Goal: Task Accomplishment & Management: Use online tool/utility

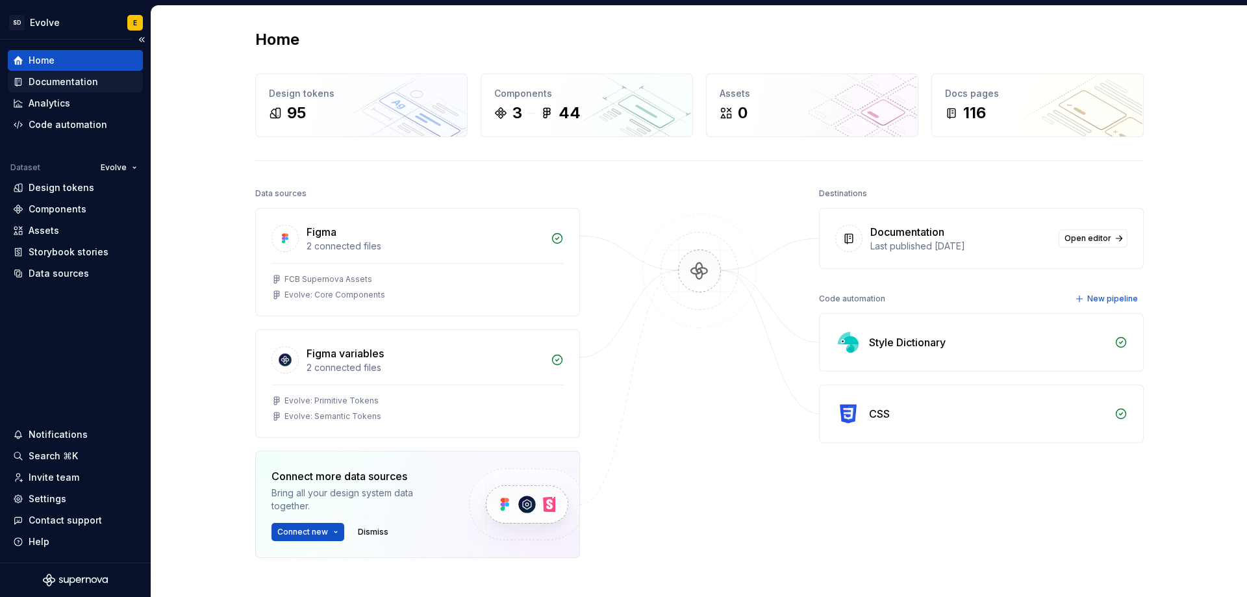
click at [58, 80] on div "Documentation" at bounding box center [64, 81] width 70 height 13
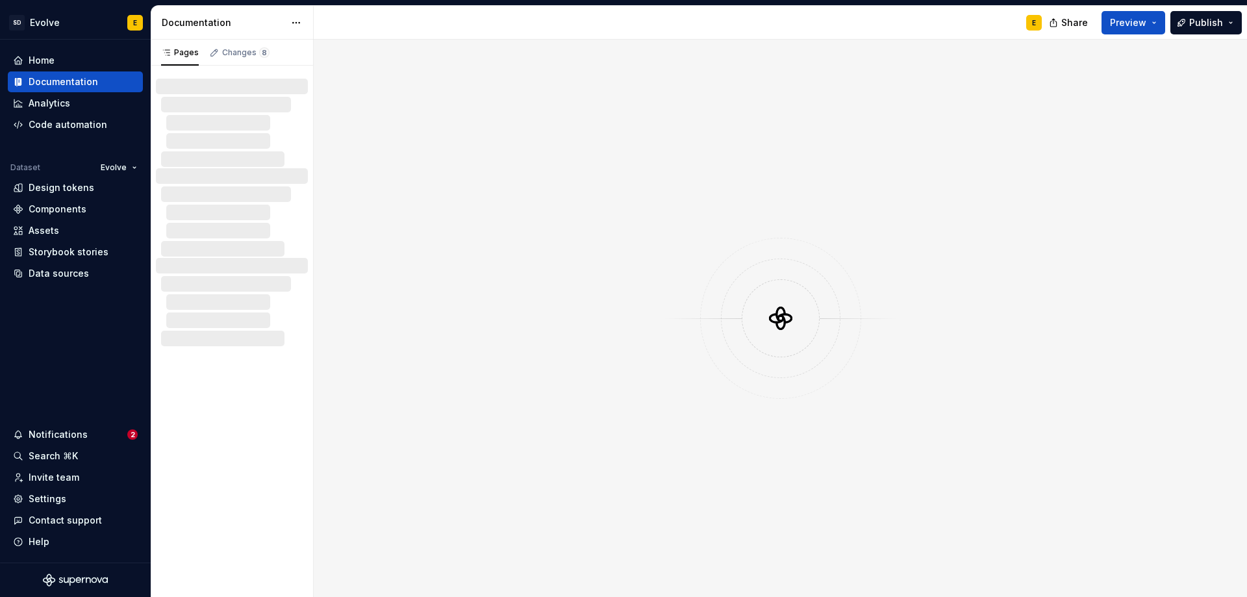
click at [1194, 22] on span "Publish" at bounding box center [1206, 22] width 34 height 13
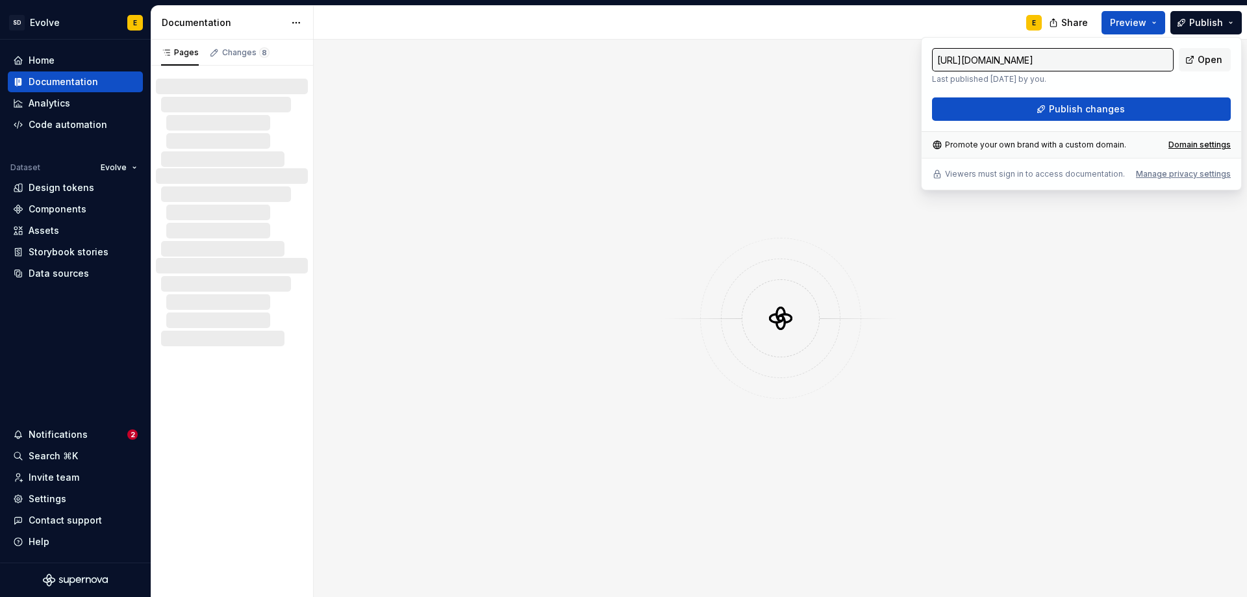
type input "[URL][DOMAIN_NAME]"
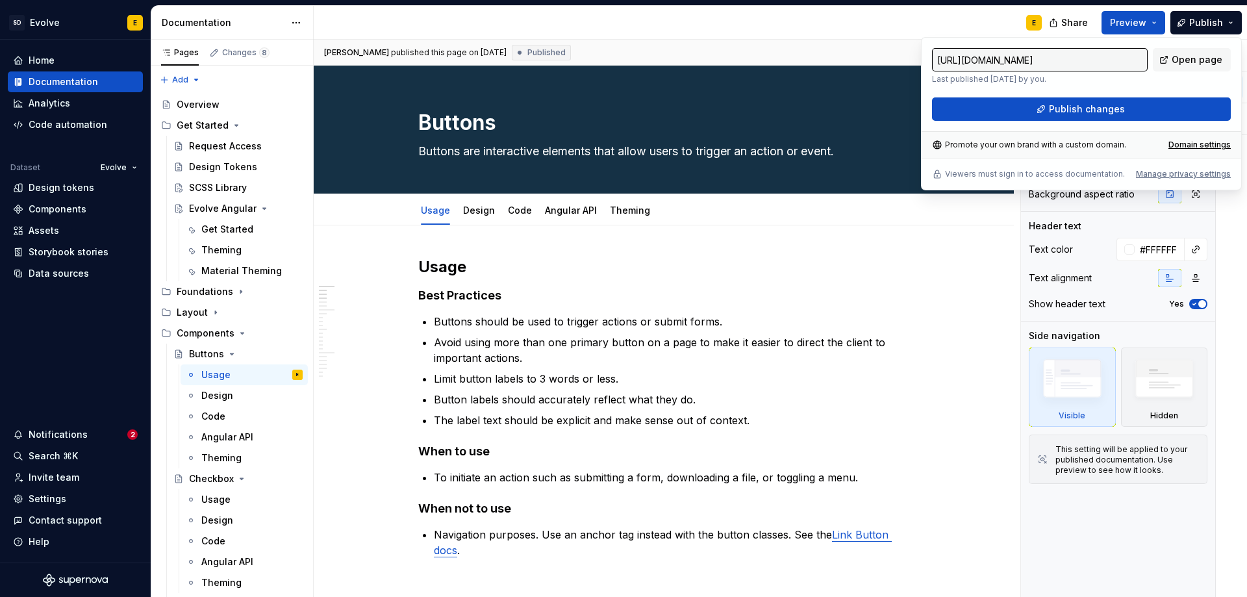
click at [920, 25] on div "E" at bounding box center [683, 23] width 739 height 34
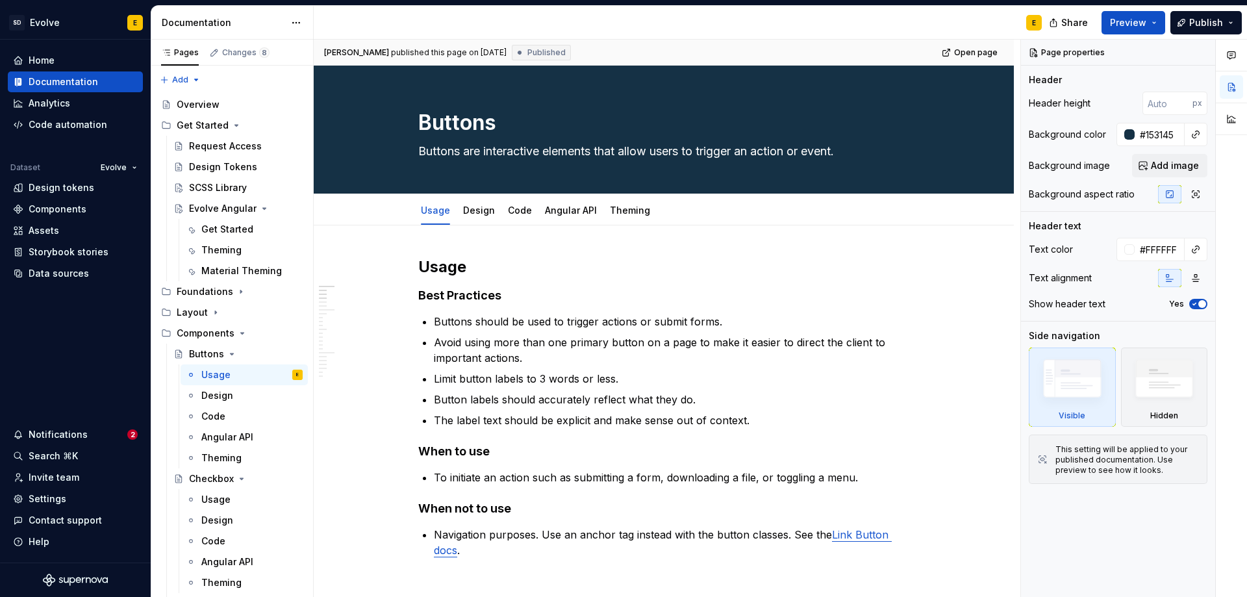
click at [824, 35] on div "E" at bounding box center [683, 23] width 739 height 34
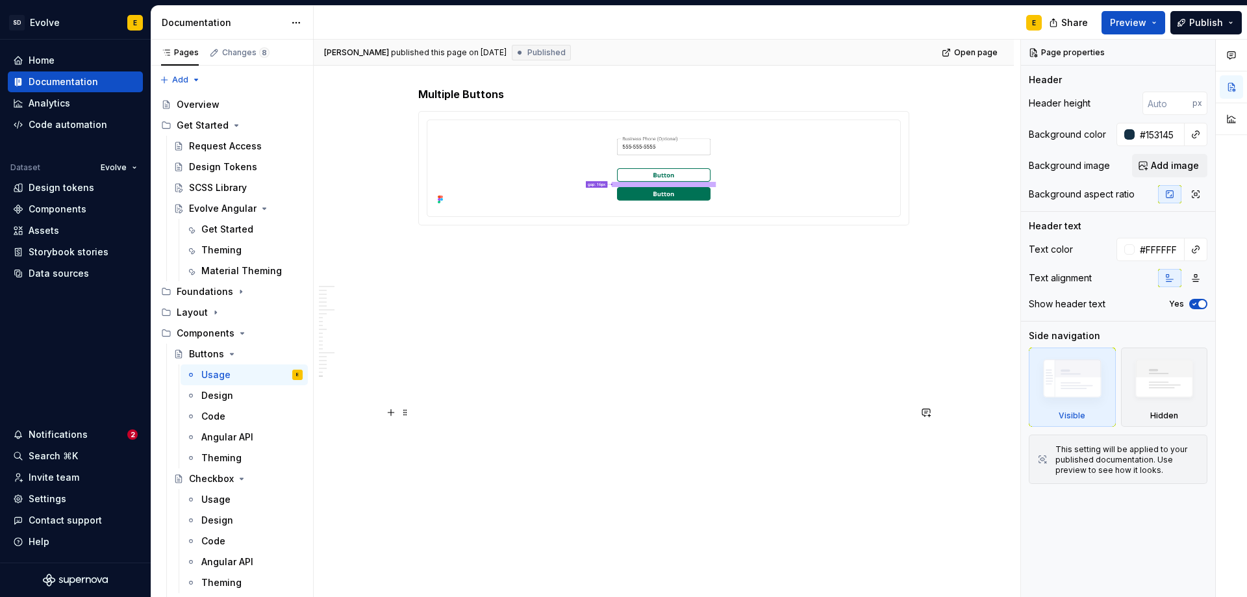
scroll to position [2842, 0]
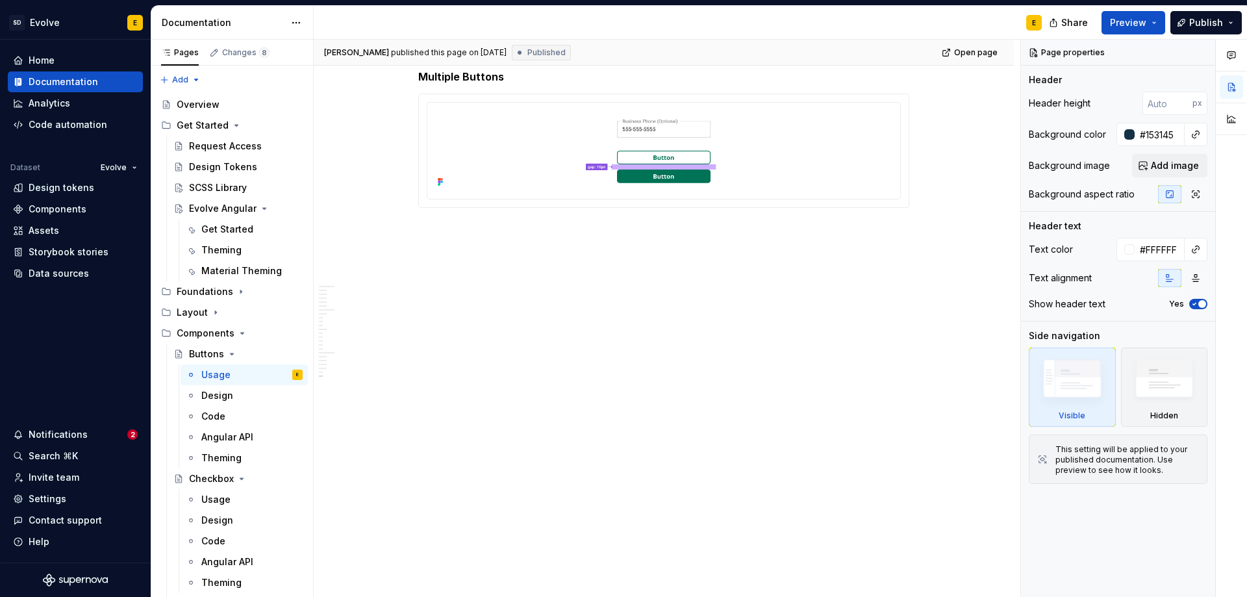
drag, startPoint x: 220, startPoint y: 394, endPoint x: 329, endPoint y: 388, distance: 109.9
click at [220, 394] on div "Design" at bounding box center [217, 395] width 32 height 13
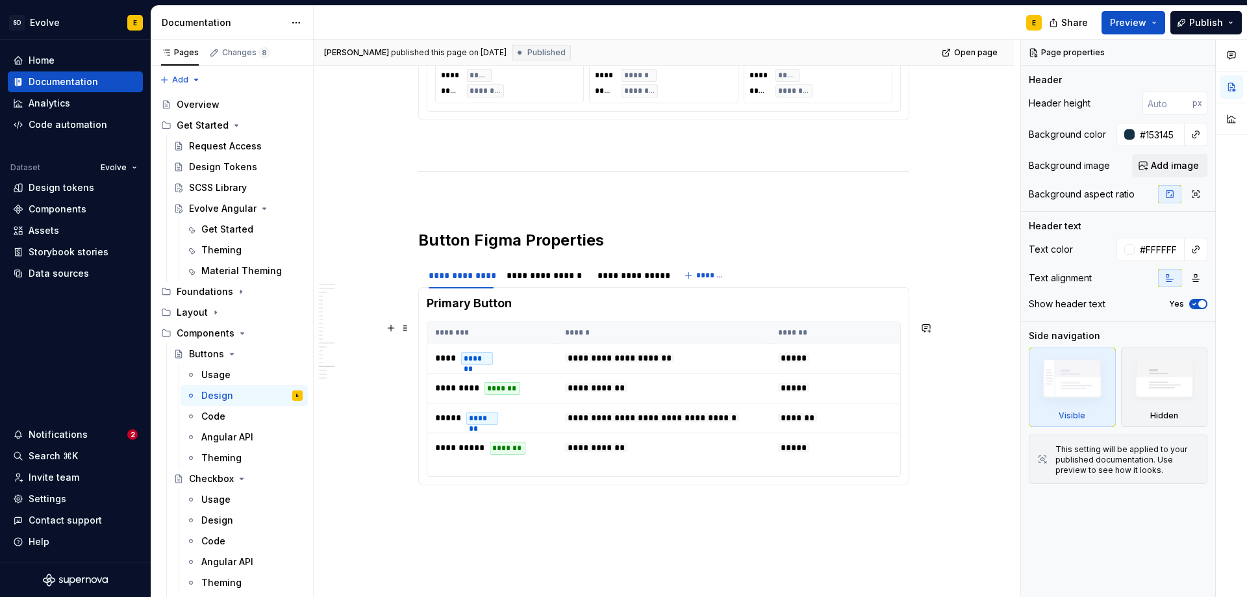
scroll to position [2777, 0]
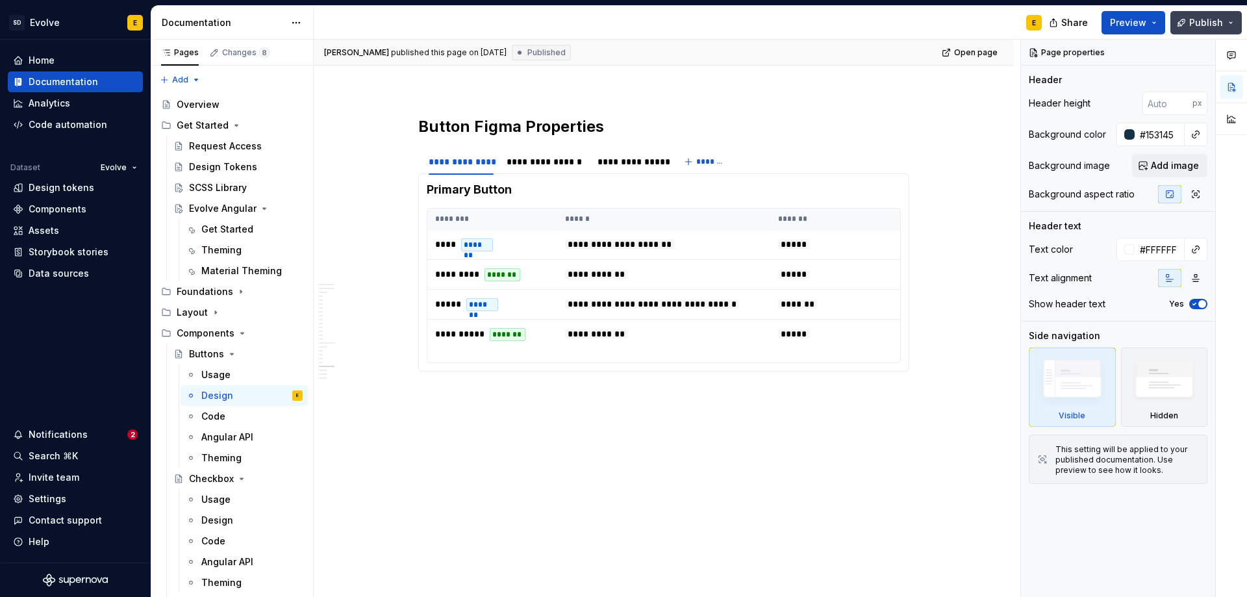
click at [1180, 19] on button "Publish" at bounding box center [1206, 22] width 71 height 23
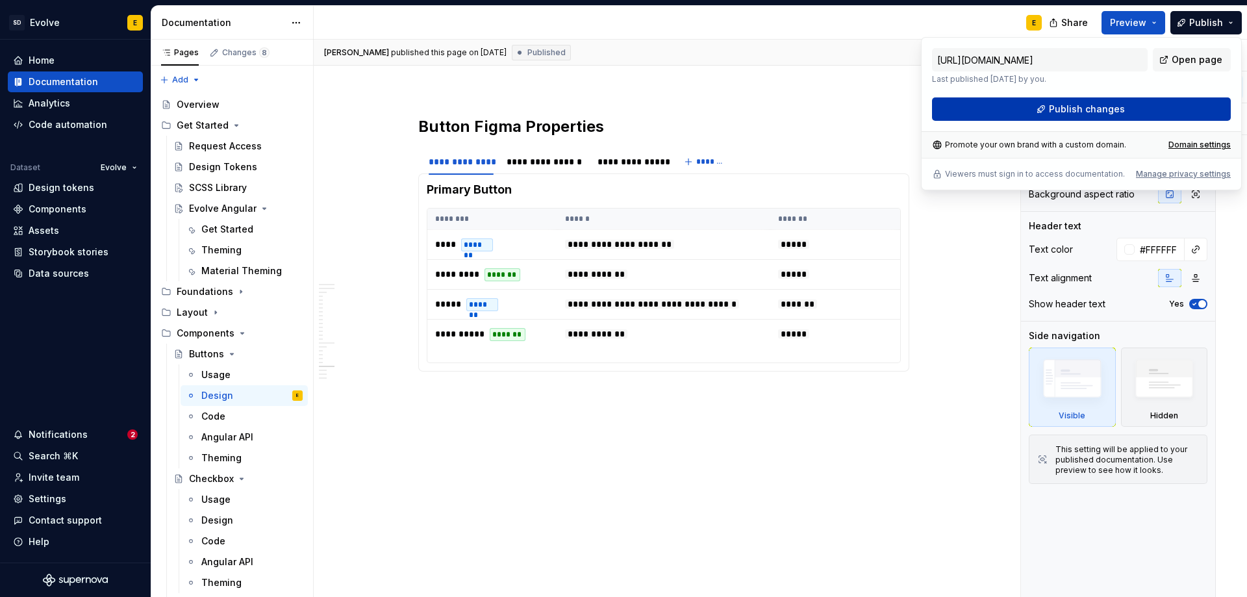
click at [1113, 107] on span "Publish changes" at bounding box center [1087, 109] width 76 height 13
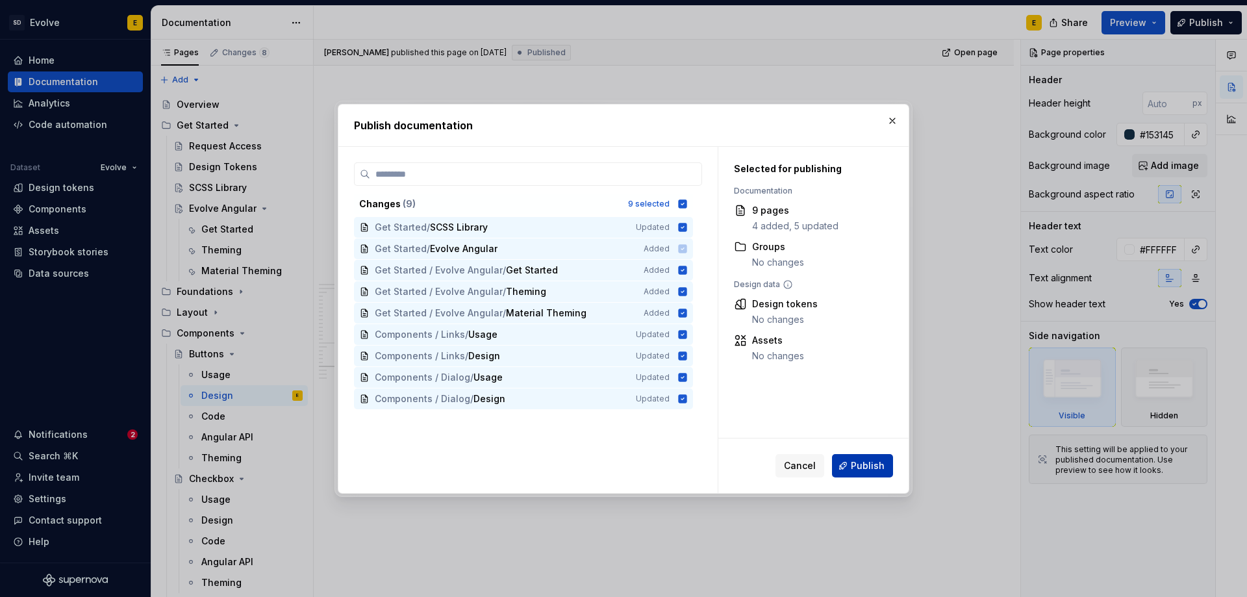
click at [850, 466] on button "Publish" at bounding box center [862, 465] width 61 height 23
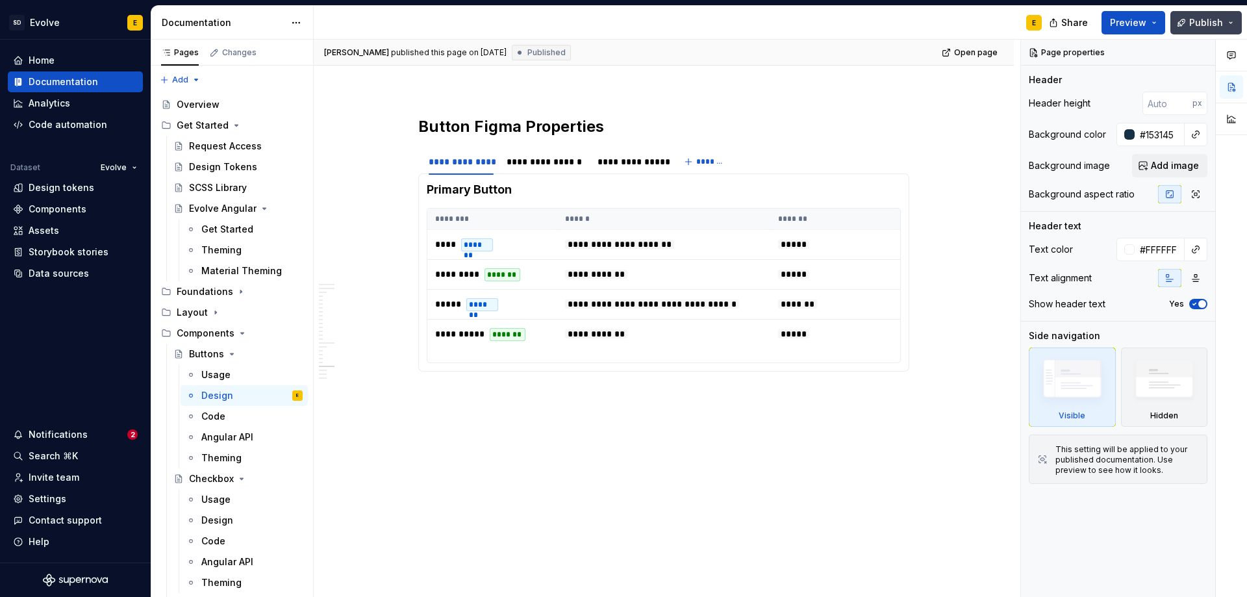
click at [1204, 27] on span "Publish" at bounding box center [1206, 22] width 34 height 13
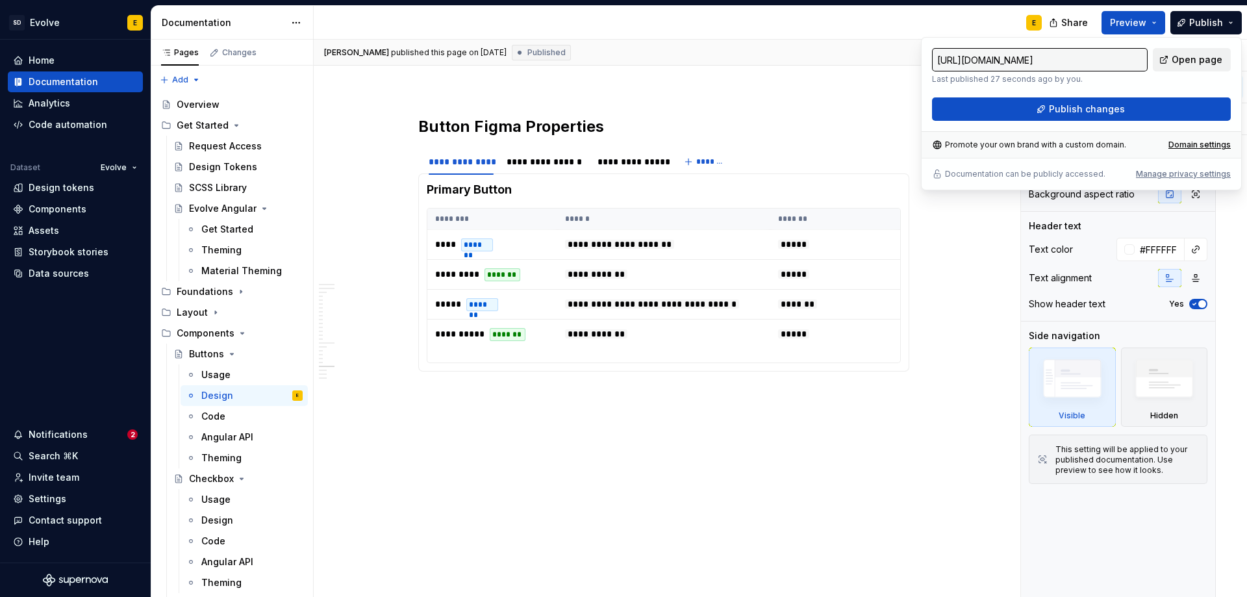
click at [1171, 61] on link "Open page" at bounding box center [1192, 59] width 78 height 23
type textarea "*"
